Goal: Check status: Check status

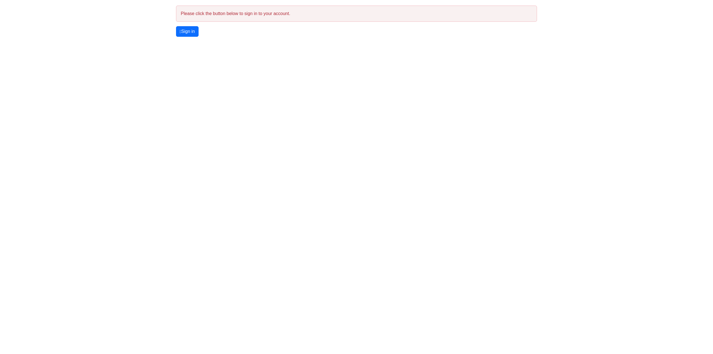
click at [189, 31] on link "Sign in" at bounding box center [187, 31] width 23 height 11
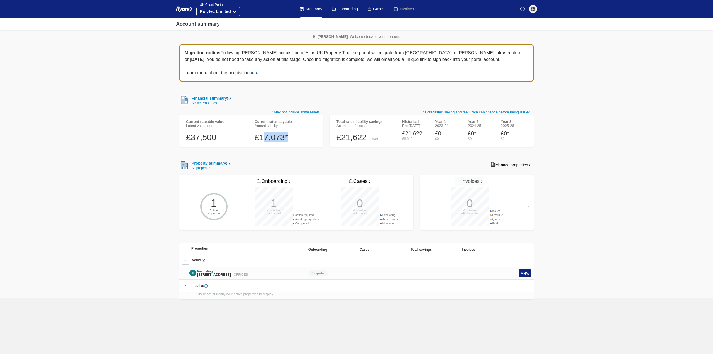
drag, startPoint x: 263, startPoint y: 137, endPoint x: 292, endPoint y: 139, distance: 29.6
click at [292, 139] on div "£17,073*" at bounding box center [286, 137] width 62 height 10
drag, startPoint x: 339, startPoint y: 138, endPoint x: 368, endPoint y: 138, distance: 29.3
click at [368, 138] on div "£21,622 £8,649" at bounding box center [366, 135] width 59 height 14
click at [402, 135] on div "£21,622" at bounding box center [415, 133] width 26 height 7
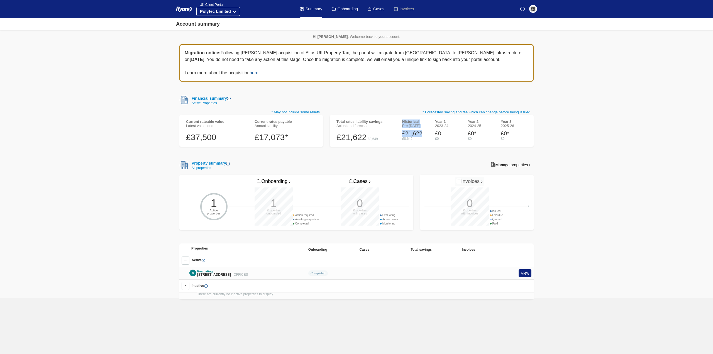
drag, startPoint x: 423, startPoint y: 133, endPoint x: 399, endPoint y: 133, distance: 24.0
click at [399, 133] on div "Total rates liability savings Actual and forecast £21,622 £8,649 Historical Pre…" at bounding box center [431, 131] width 197 height 23
click at [415, 138] on div "£8,649" at bounding box center [415, 139] width 26 height 4
click at [205, 273] on span "[STREET_ADDRESS]" at bounding box center [214, 275] width 34 height 4
click at [525, 275] on link "View" at bounding box center [525, 273] width 13 height 8
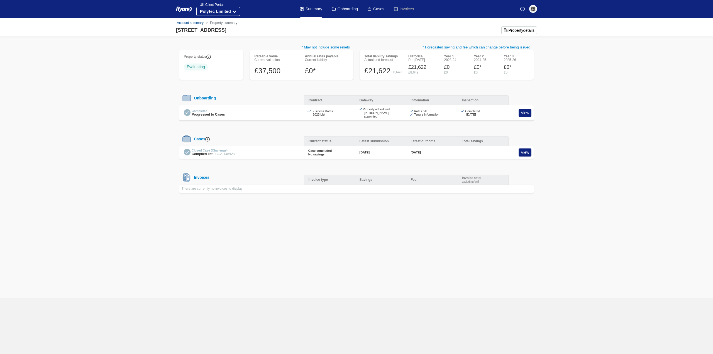
drag, startPoint x: 362, startPoint y: 149, endPoint x: 443, endPoint y: 148, distance: 81.4
click at [443, 148] on div "Closed Case (Challenge) Compiled list | CCA-148928 Case concluded No savings [D…" at bounding box center [356, 152] width 354 height 13
click at [443, 151] on div "[DATE]" at bounding box center [431, 153] width 51 height 4
click at [199, 175] on div "Invoices" at bounding box center [201, 177] width 18 height 4
click at [525, 151] on link "View" at bounding box center [525, 153] width 13 height 8
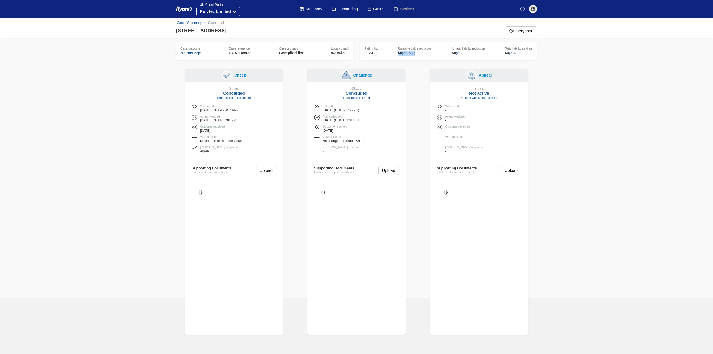
drag, startPoint x: 398, startPoint y: 53, endPoint x: 423, endPoint y: 52, distance: 25.4
click at [423, 52] on div "£0 (£37,500)" at bounding box center [415, 53] width 34 height 5
click at [192, 53] on div "No savings" at bounding box center [191, 53] width 21 height 5
click at [232, 11] on button "Polytec Limited" at bounding box center [218, 11] width 44 height 9
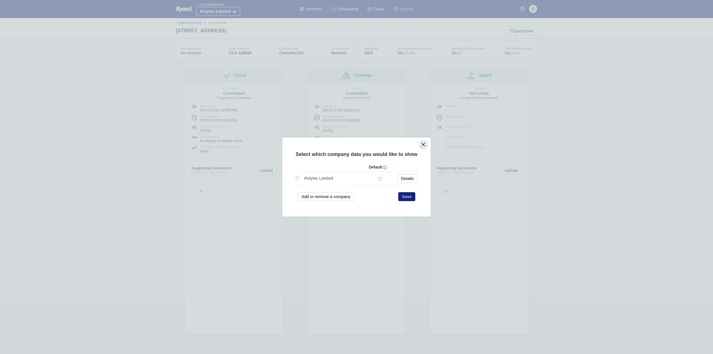
click at [423, 145] on button "close" at bounding box center [424, 145] width 6 height 6
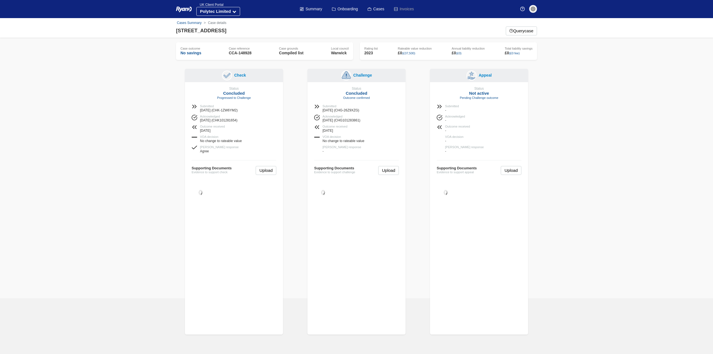
click at [312, 9] on link "Summary" at bounding box center [311, 9] width 22 height 18
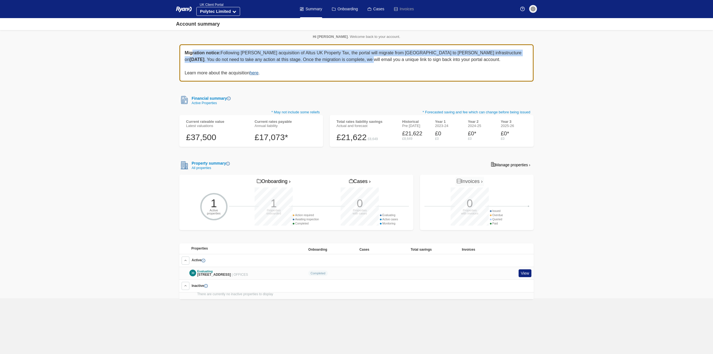
drag, startPoint x: 191, startPoint y: 52, endPoint x: 304, endPoint y: 59, distance: 113.1
click at [304, 59] on div "Migration notice: Following Ryan’s acquisition of Altus UK Property Tax, the po…" at bounding box center [356, 62] width 354 height 37
click at [204, 260] on img at bounding box center [204, 261] width 4 height 4
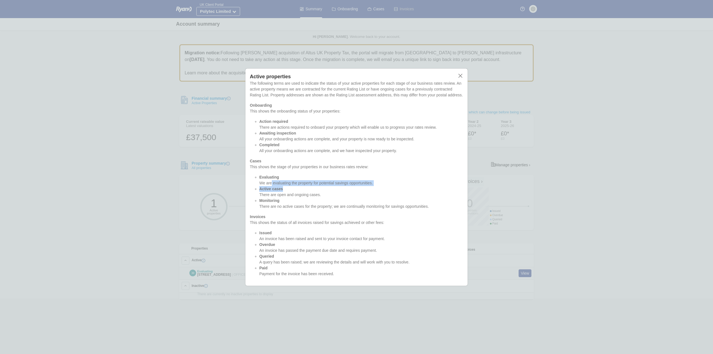
drag, startPoint x: 271, startPoint y: 183, endPoint x: 362, endPoint y: 188, distance: 90.5
click at [362, 188] on ul "Evaluating We are evaluating the property for potential savings opportunities. …" at bounding box center [356, 191] width 213 height 35
click at [462, 77] on button "close" at bounding box center [461, 76] width 6 height 6
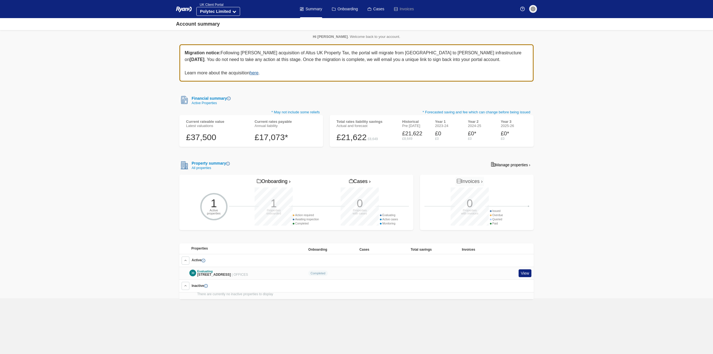
click at [206, 288] on img at bounding box center [206, 286] width 4 height 4
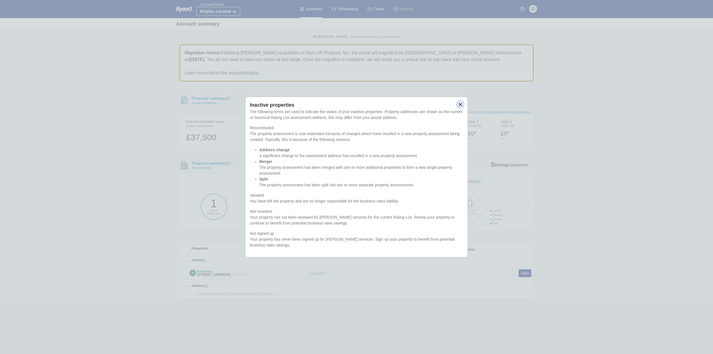
click at [460, 105] on button "close" at bounding box center [461, 104] width 6 height 6
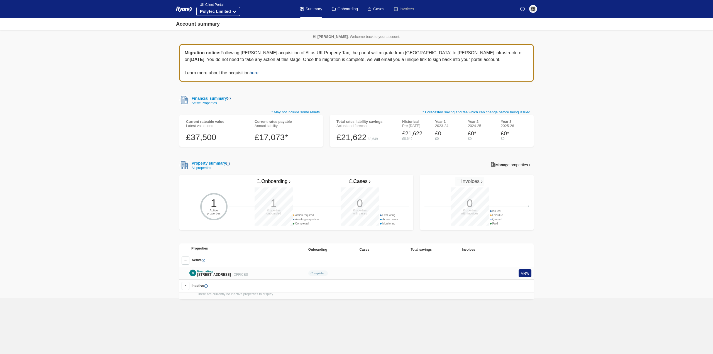
click at [187, 290] on button at bounding box center [186, 286] width 8 height 8
